Goal: Task Accomplishment & Management: Use online tool/utility

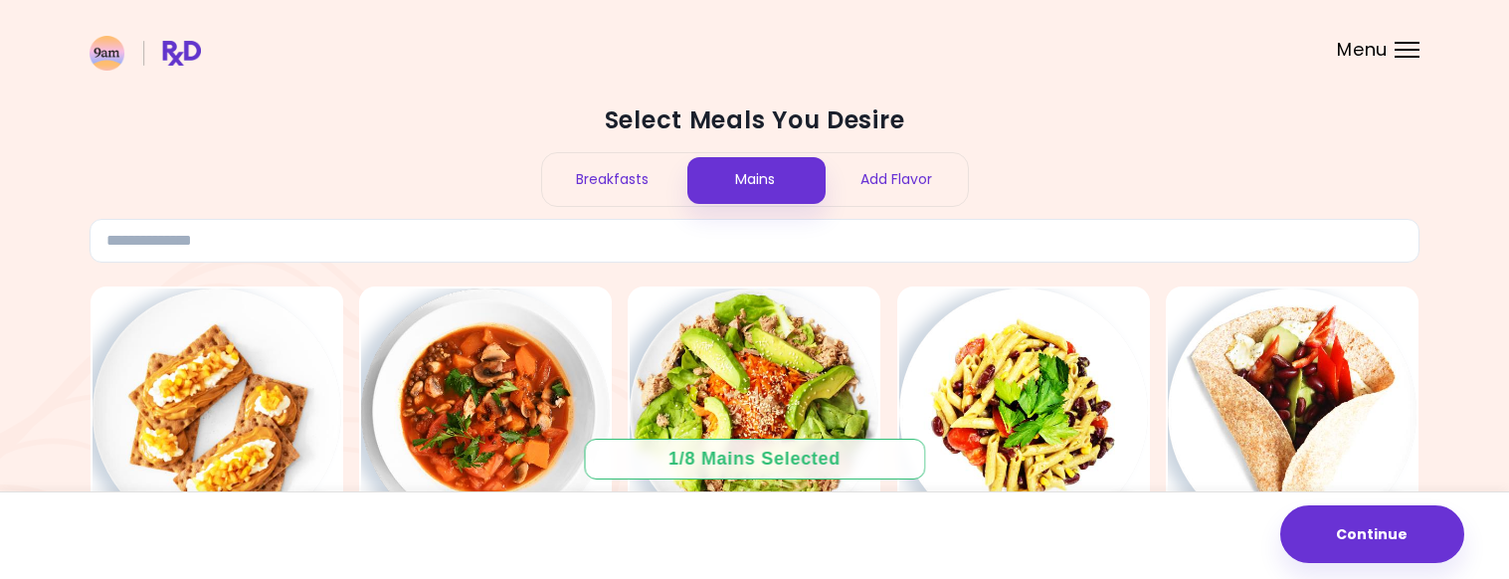
click at [1386, 50] on span "Menu" at bounding box center [1362, 50] width 51 height 18
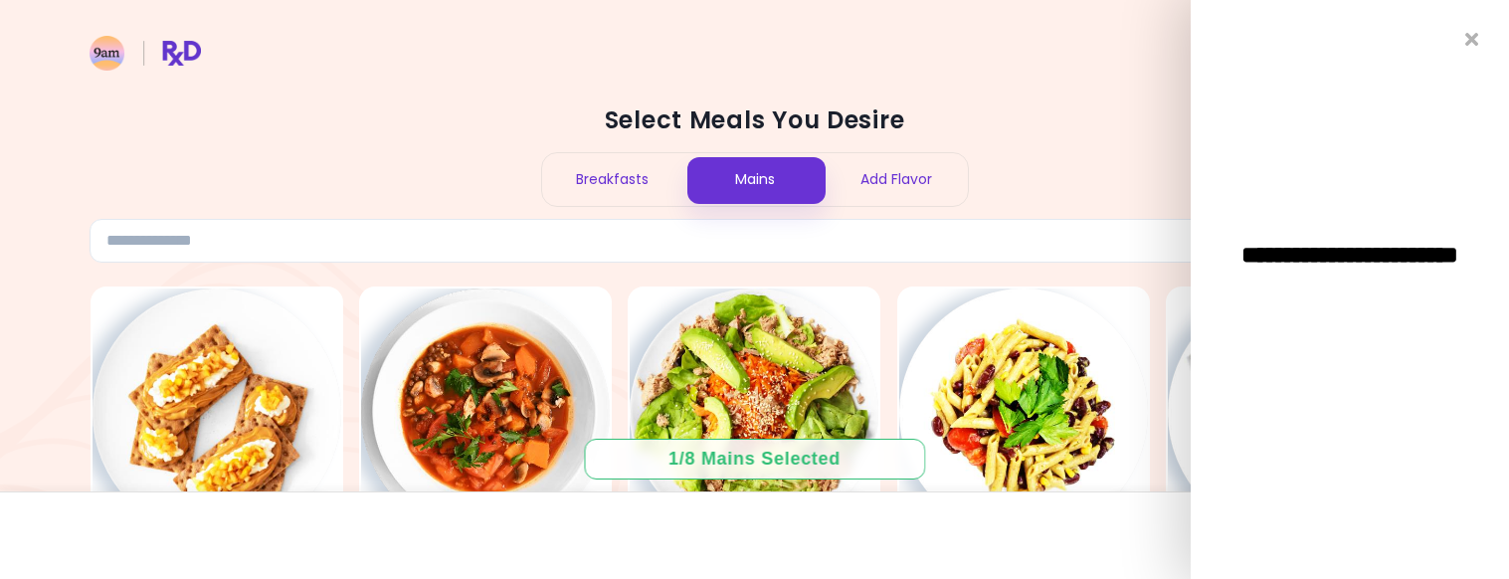
click at [1339, 259] on span "**********" at bounding box center [1349, 267] width 318 height 48
click at [1052, 129] on h2 "Select Meals You Desire" at bounding box center [755, 120] width 1330 height 32
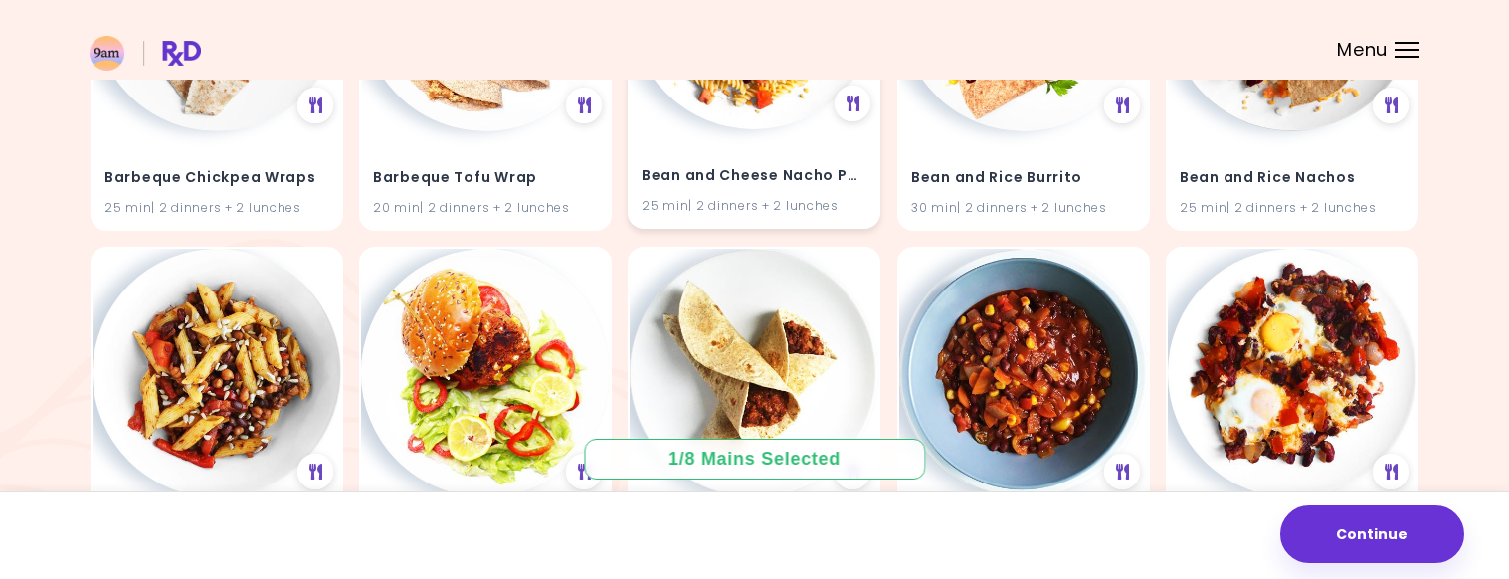
scroll to position [4916, 0]
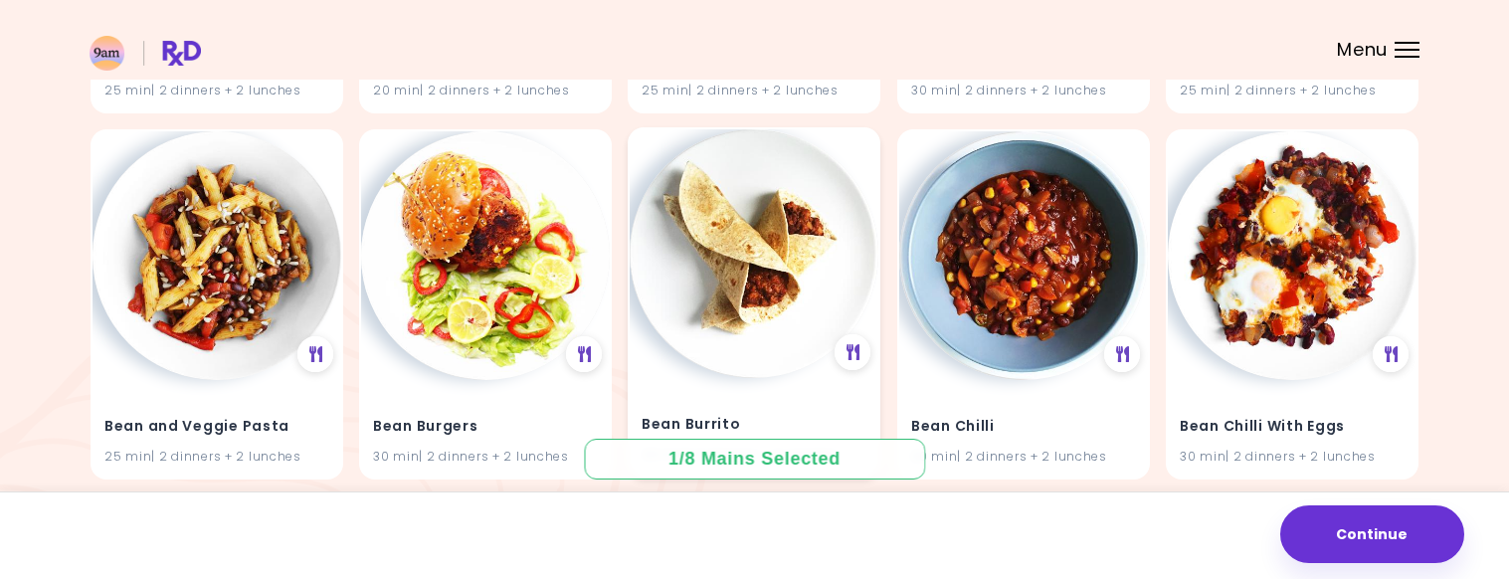
click at [706, 265] on img at bounding box center [754, 253] width 249 height 249
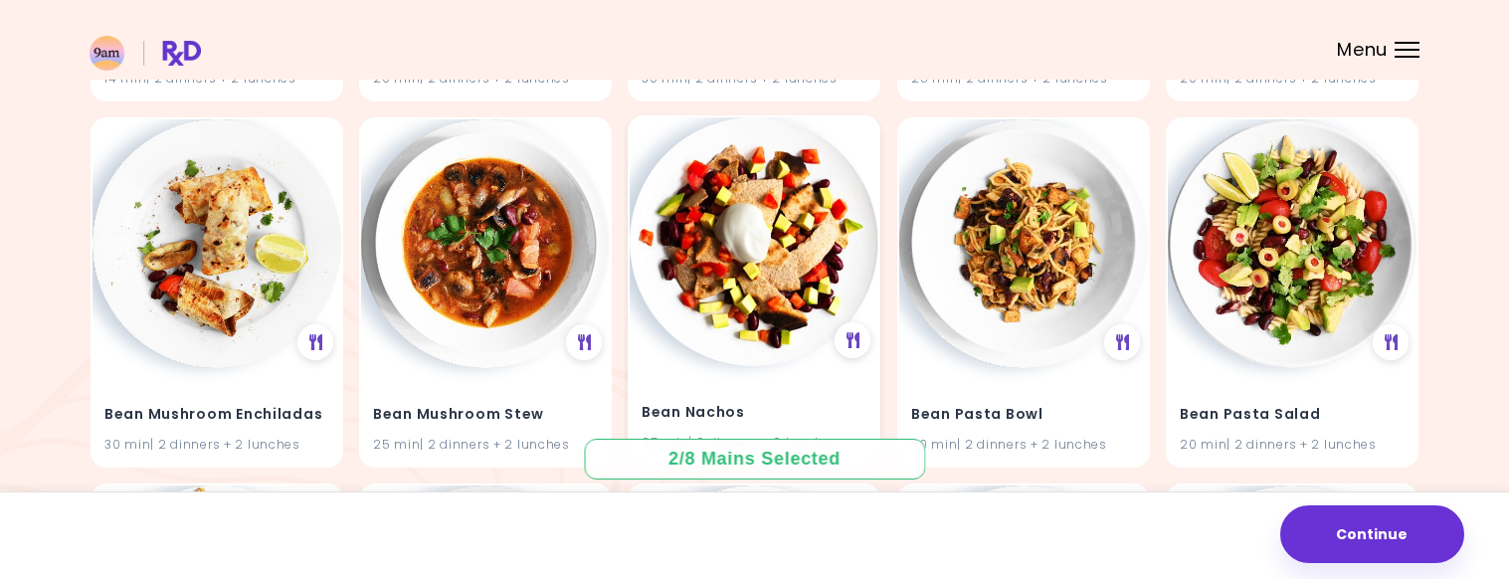
scroll to position [6263, 0]
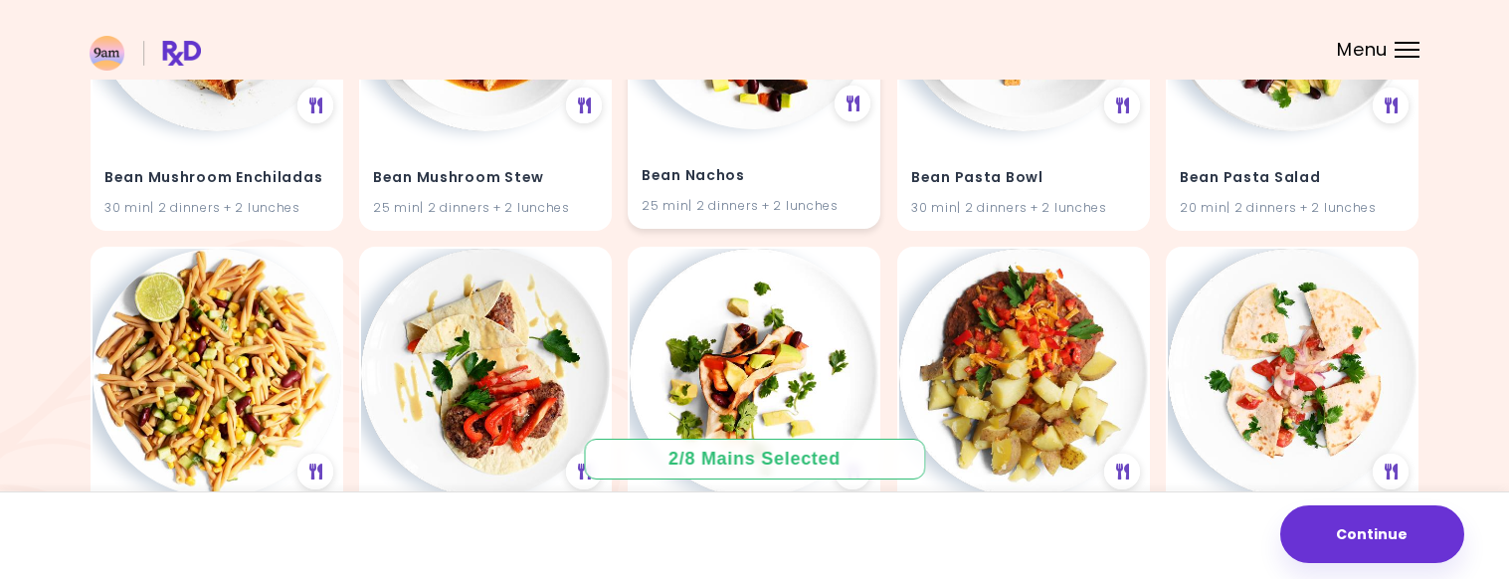
click at [719, 273] on img at bounding box center [754, 373] width 249 height 249
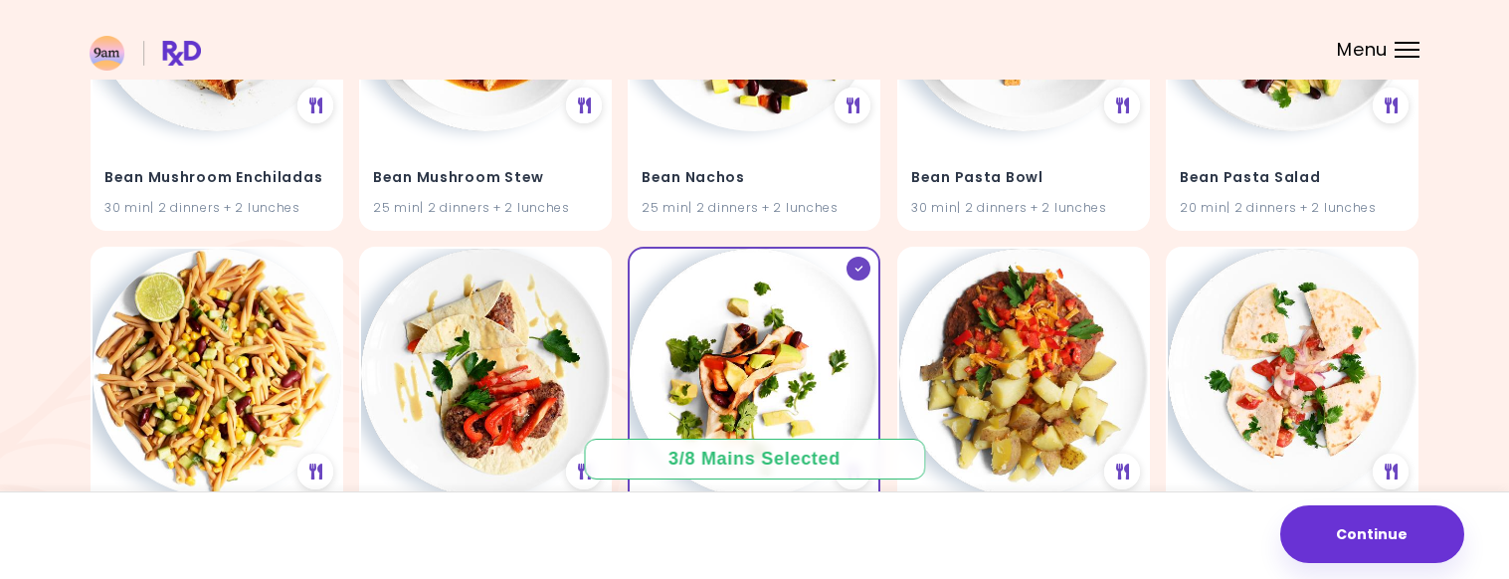
click at [793, 459] on div "3 / 8 Mains Selected" at bounding box center [754, 459] width 201 height 25
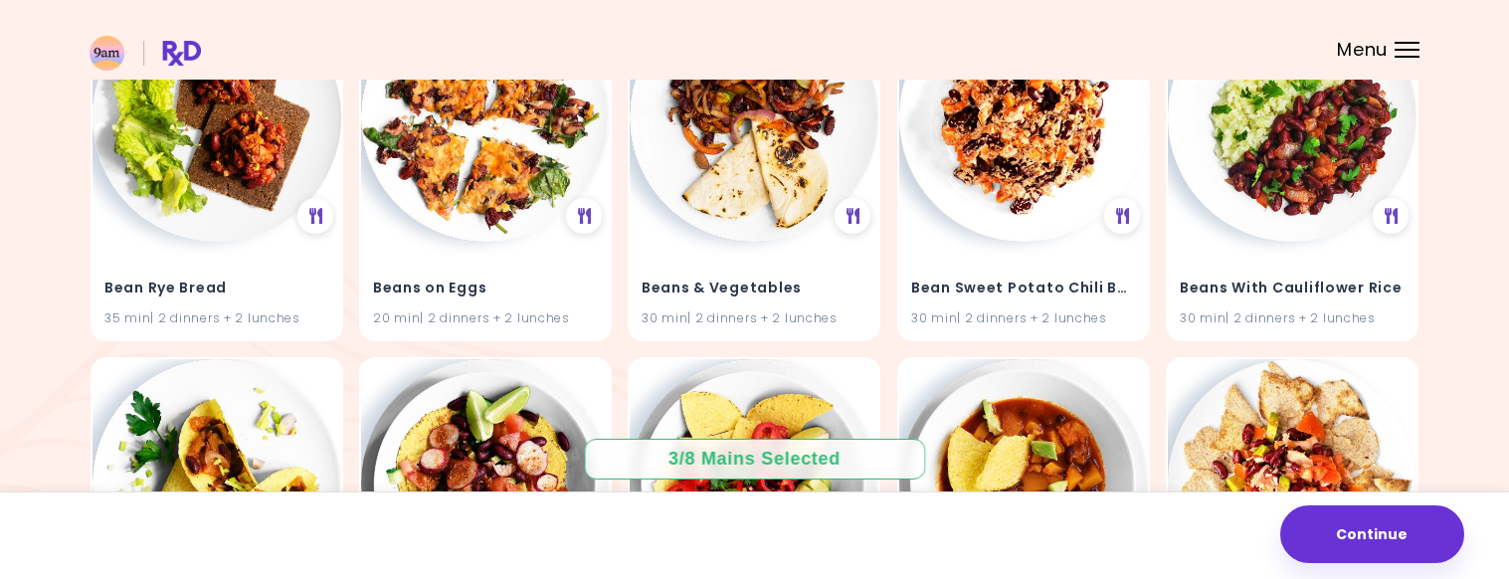
scroll to position [6387, 0]
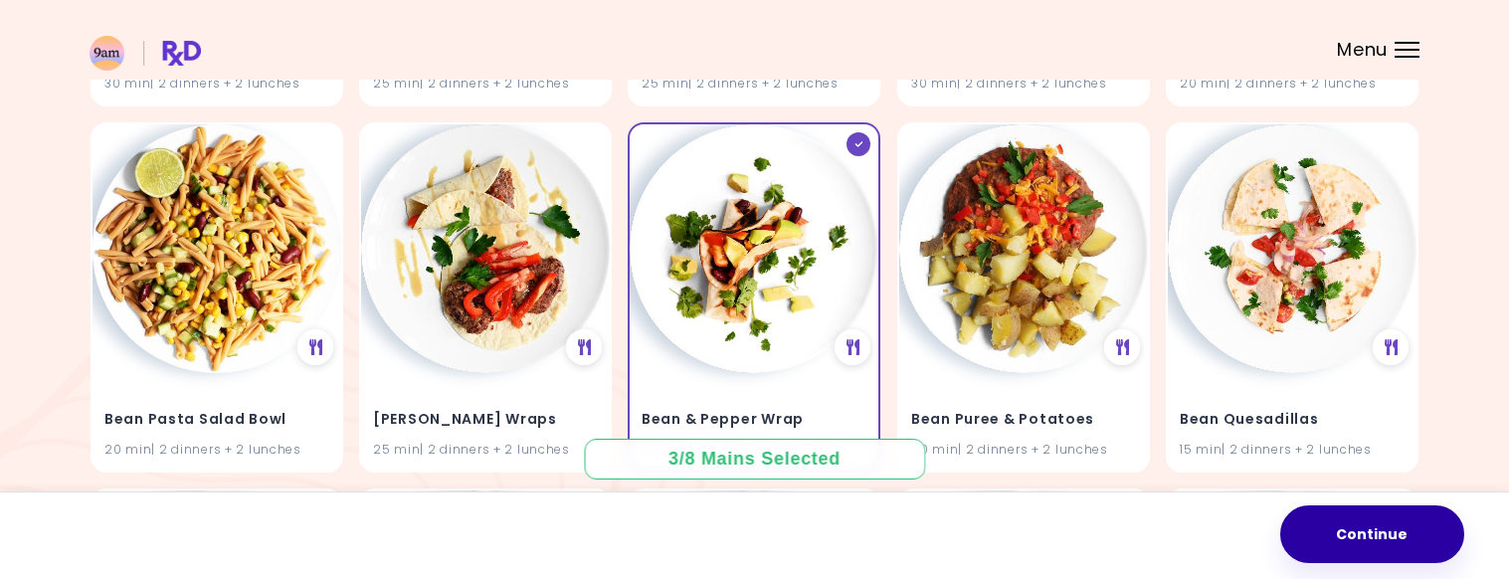
click at [1392, 528] on button "Continue" at bounding box center [1372, 534] width 184 height 58
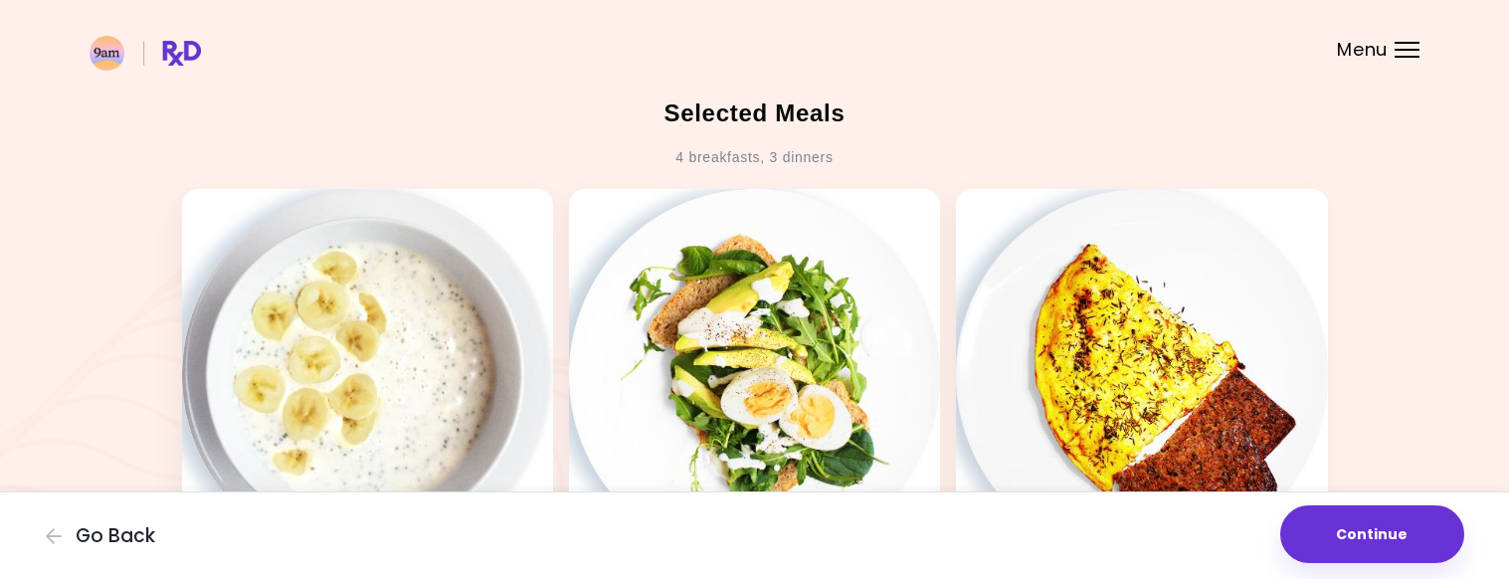
click at [1413, 38] on header at bounding box center [754, 40] width 1509 height 80
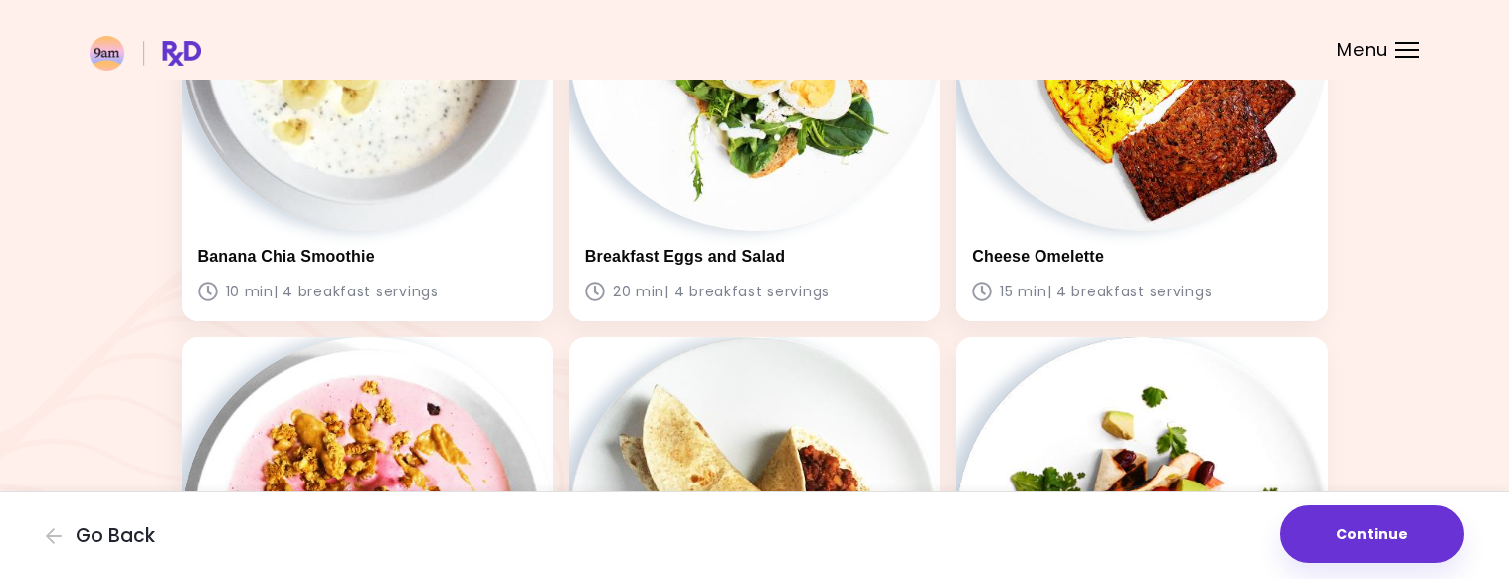
scroll to position [373, 0]
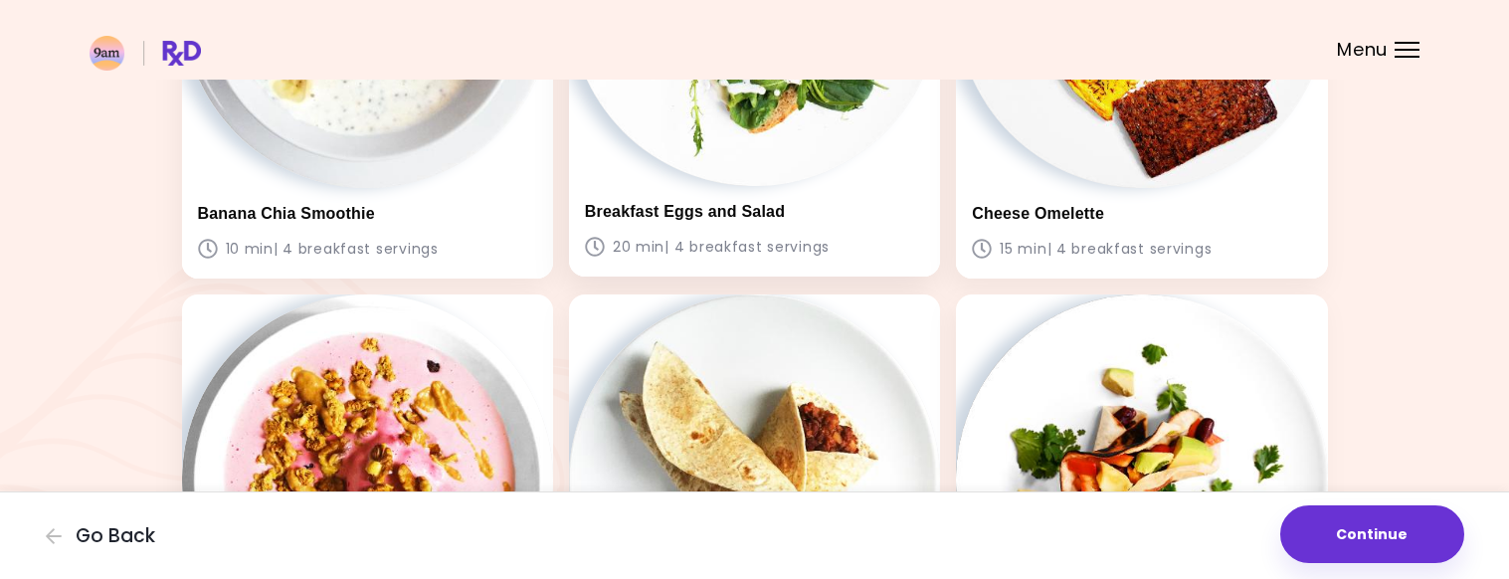
click at [749, 147] on img at bounding box center [754, -1] width 371 height 371
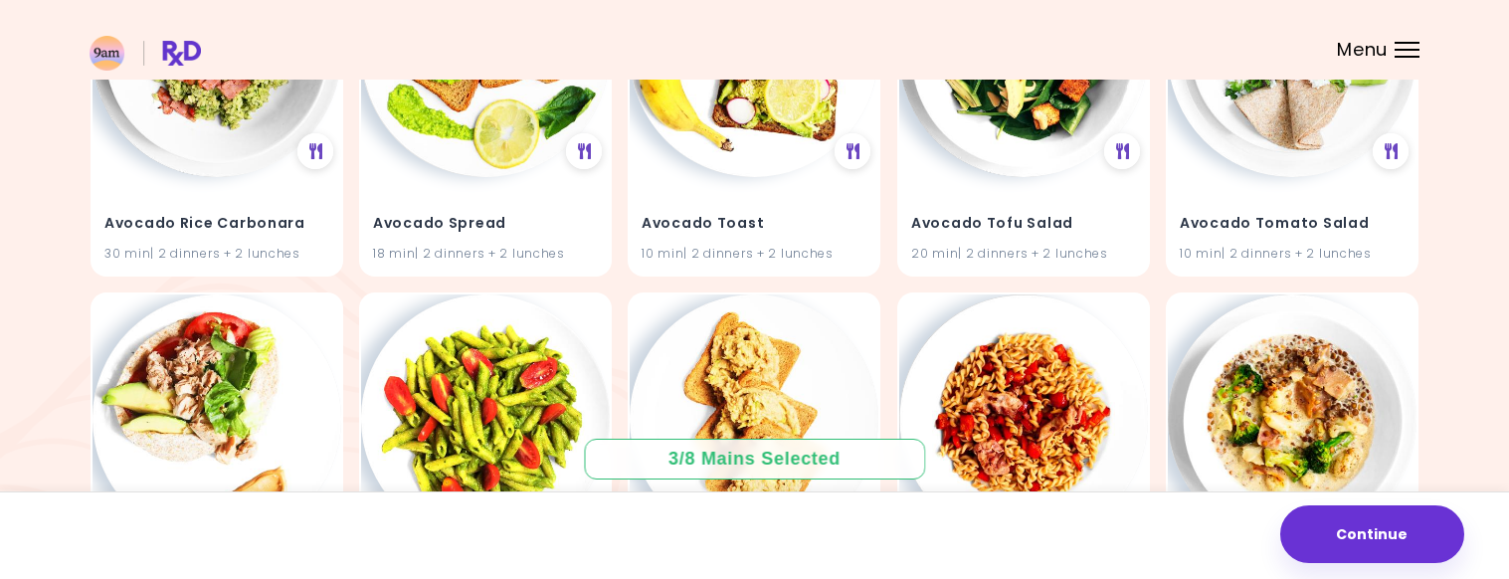
scroll to position [1824, 0]
